Goal: Task Accomplishment & Management: Use online tool/utility

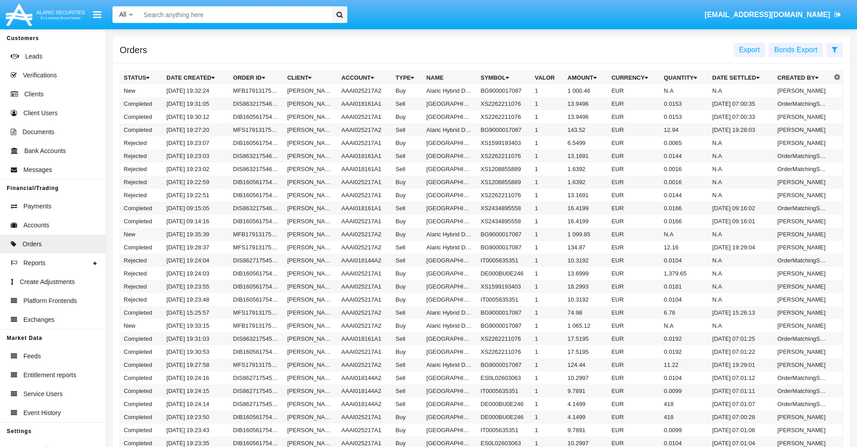
click at [749, 49] on span "Export" at bounding box center [749, 50] width 21 height 8
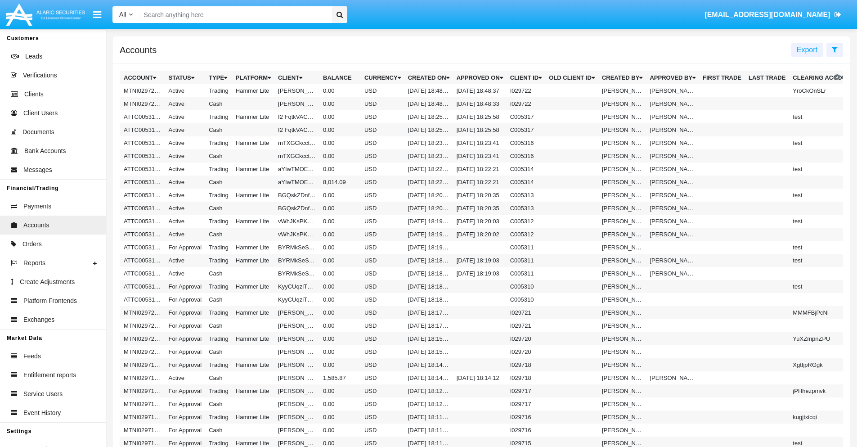
click at [807, 49] on span "Export" at bounding box center [806, 50] width 21 height 8
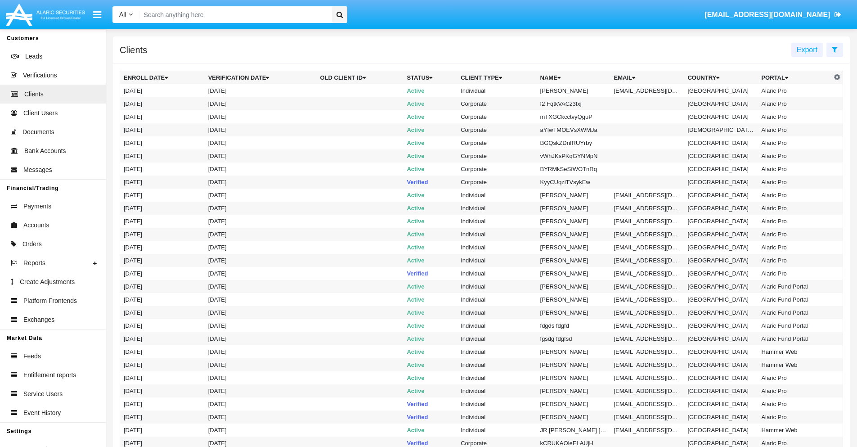
click at [807, 49] on span "Export" at bounding box center [806, 50] width 21 height 8
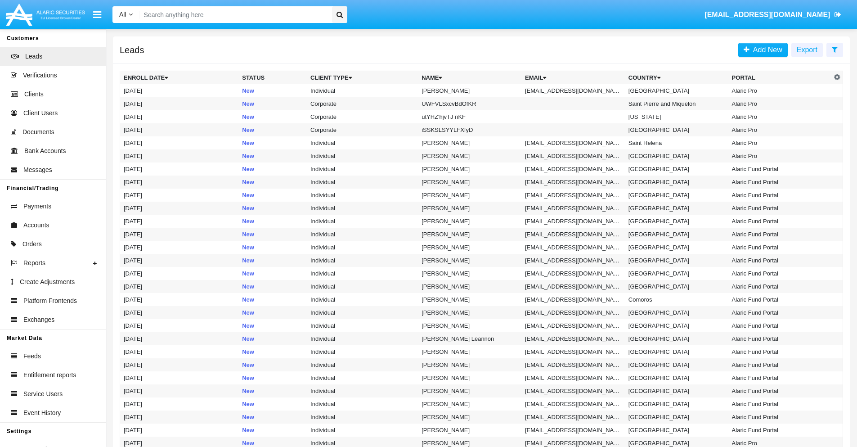
click at [807, 49] on span "Export" at bounding box center [806, 50] width 21 height 8
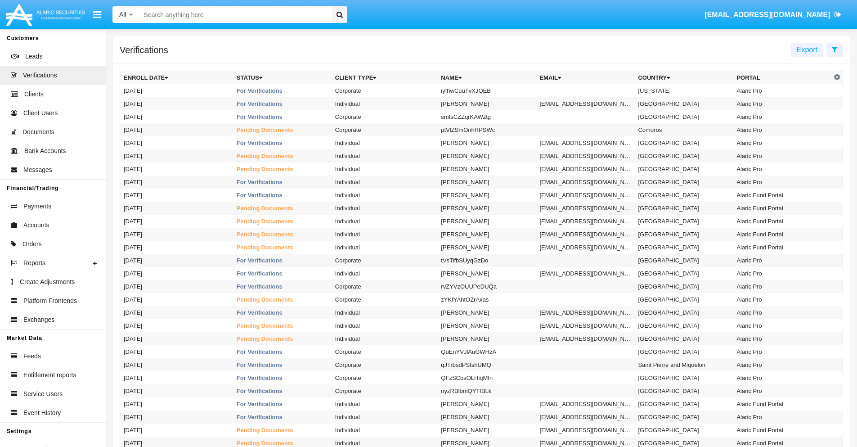
click at [807, 49] on span "Export" at bounding box center [806, 50] width 21 height 8
